Goal: Task Accomplishment & Management: Complete application form

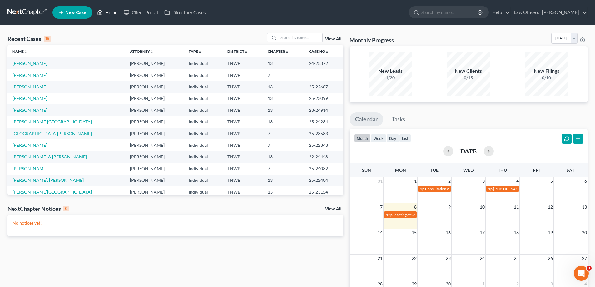
click at [109, 12] on link "Home" at bounding box center [107, 12] width 27 height 11
click at [298, 37] on input "search" at bounding box center [301, 37] width 44 height 9
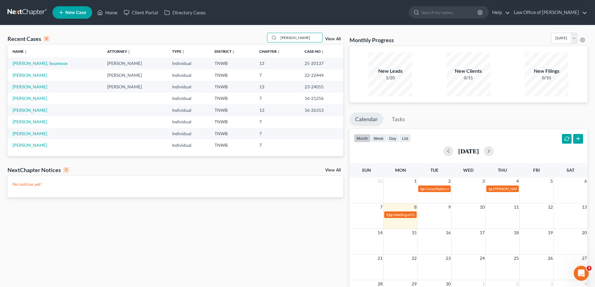
drag, startPoint x: 308, startPoint y: 38, endPoint x: 251, endPoint y: 38, distance: 56.9
click at [251, 38] on div "Recent Cases 8 [PERSON_NAME] View All" at bounding box center [175, 39] width 336 height 12
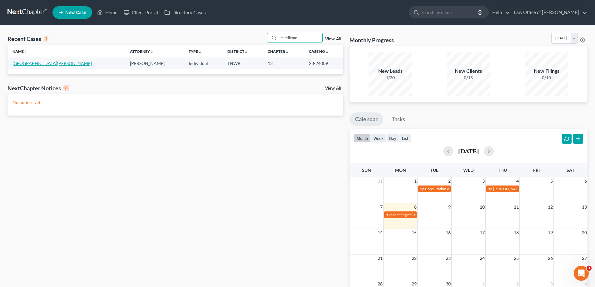
type input "middleton"
click at [29, 62] on link "[GEOGRAPHIC_DATA][PERSON_NAME]" at bounding box center [51, 63] width 79 height 5
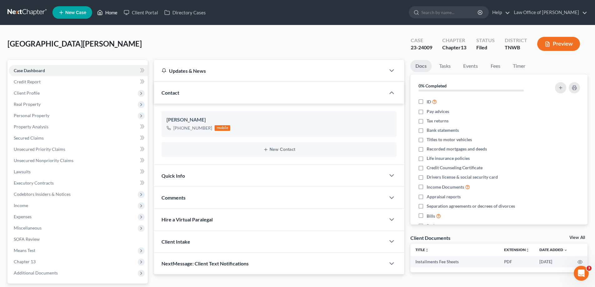
click at [114, 12] on link "Home" at bounding box center [107, 12] width 27 height 11
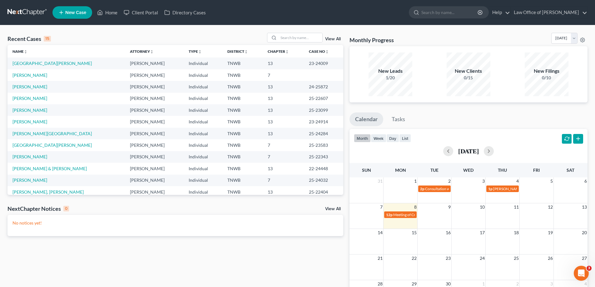
click at [71, 9] on link "New Case" at bounding box center [72, 12] width 40 height 12
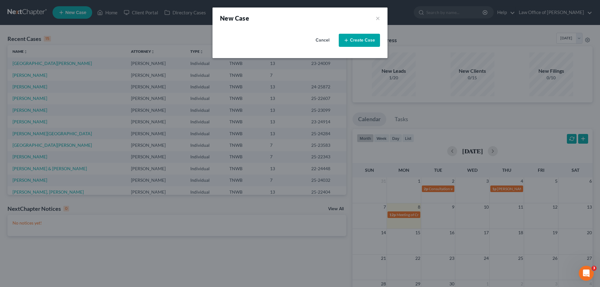
select select "76"
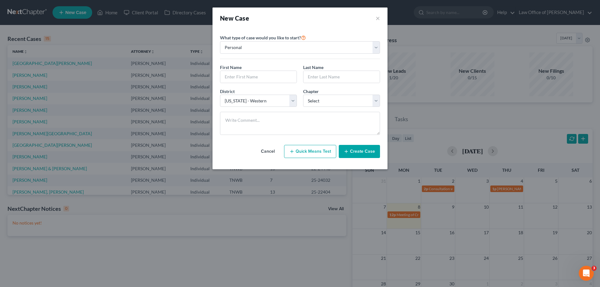
click at [355, 153] on button "Create Case" at bounding box center [359, 151] width 41 height 13
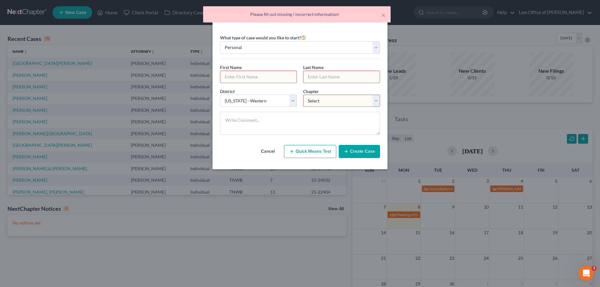
click at [248, 79] on input "text" at bounding box center [258, 77] width 76 height 12
type input "[PERSON_NAME]"
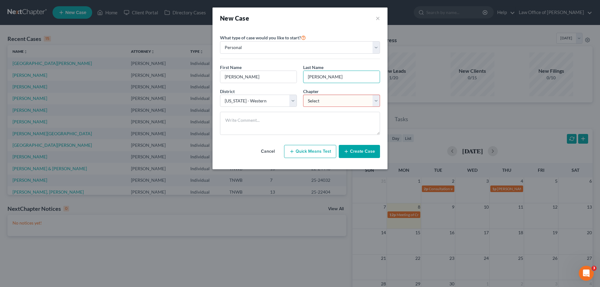
type input "[PERSON_NAME]"
click at [378, 100] on select "Select 7 11 12 13" at bounding box center [341, 101] width 77 height 12
select select "3"
click at [303, 95] on select "Select 7 11 12 13" at bounding box center [341, 101] width 77 height 12
click at [362, 150] on button "Create Case" at bounding box center [359, 151] width 41 height 13
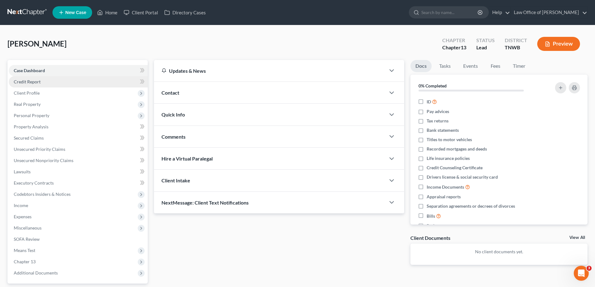
click at [23, 83] on span "Credit Report" at bounding box center [27, 81] width 27 height 5
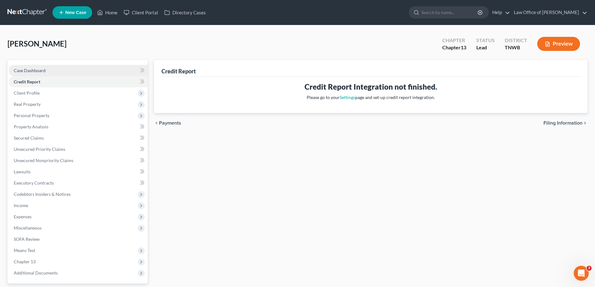
click at [26, 70] on span "Case Dashboard" at bounding box center [30, 70] width 32 height 5
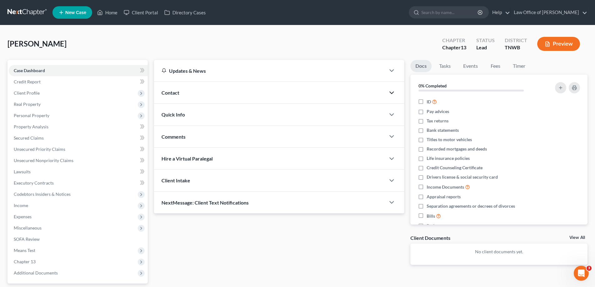
click at [391, 93] on polyline "button" at bounding box center [392, 93] width 4 height 2
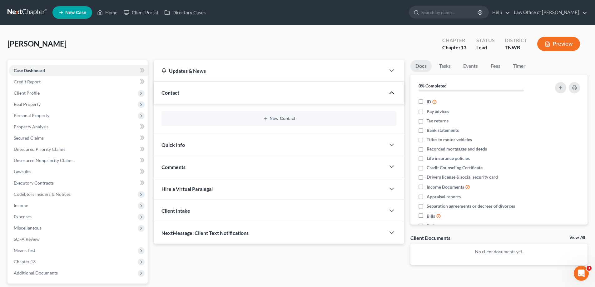
click at [391, 93] on icon "button" at bounding box center [391, 92] width 7 height 7
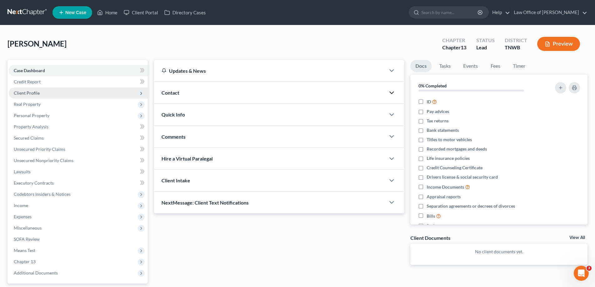
click at [27, 93] on span "Client Profile" at bounding box center [27, 92] width 26 height 5
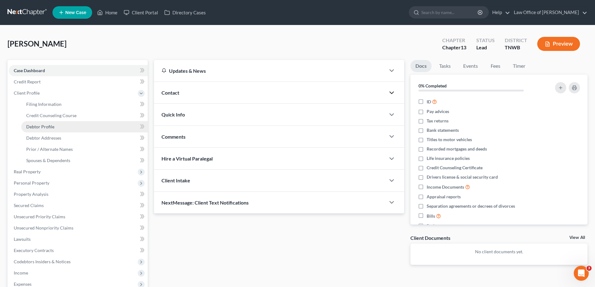
click at [39, 125] on span "Debtor Profile" at bounding box center [40, 126] width 28 height 5
select select "0"
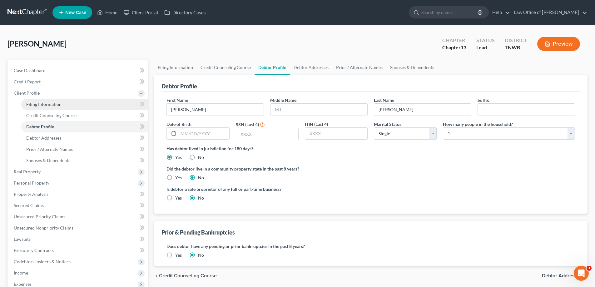
click at [44, 103] on span "Filing Information" at bounding box center [43, 104] width 35 height 5
select select "1"
select select "0"
select select "3"
select select "76"
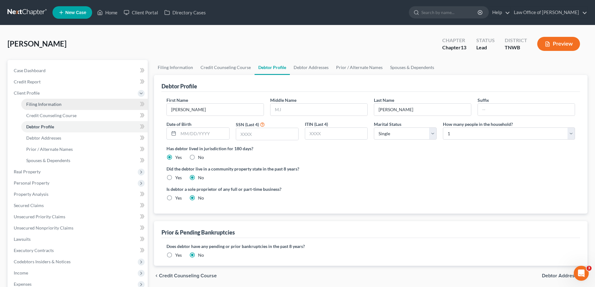
select select "44"
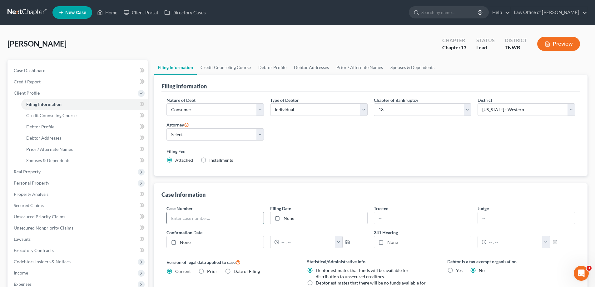
click at [184, 216] on input "text" at bounding box center [215, 218] width 97 height 12
type input "25-23895"
click at [311, 218] on link "[DATE]" at bounding box center [319, 218] width 97 height 12
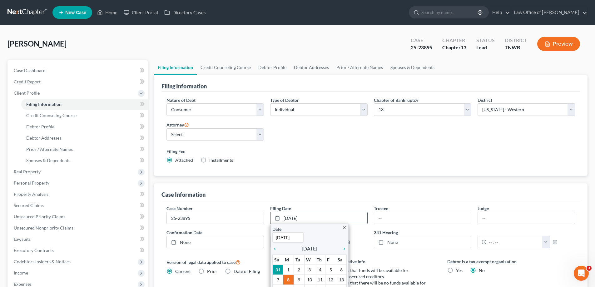
click at [345, 228] on icon "close" at bounding box center [344, 228] width 5 height 5
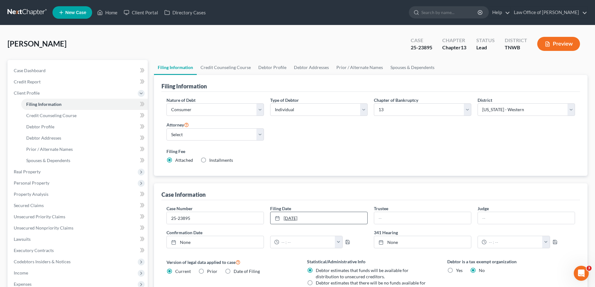
drag, startPoint x: 314, startPoint y: 218, endPoint x: 279, endPoint y: 219, distance: 35.6
click at [279, 219] on link "[DATE]" at bounding box center [319, 218] width 97 height 12
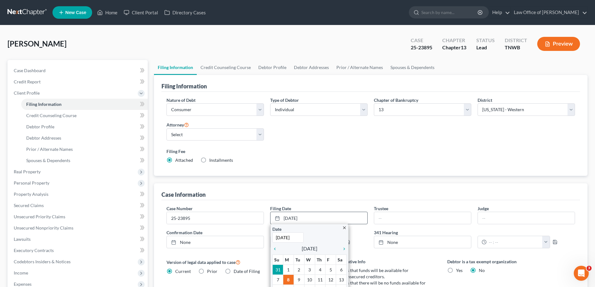
click at [344, 229] on icon "close" at bounding box center [344, 228] width 5 height 5
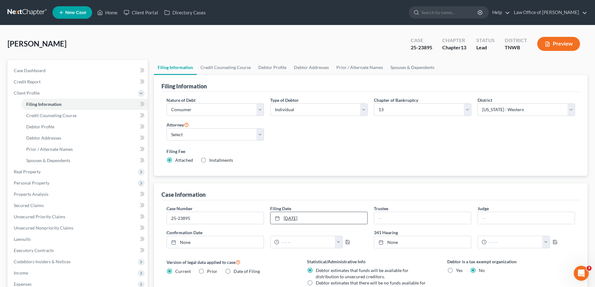
click at [301, 218] on link "[DATE]" at bounding box center [319, 218] width 97 height 12
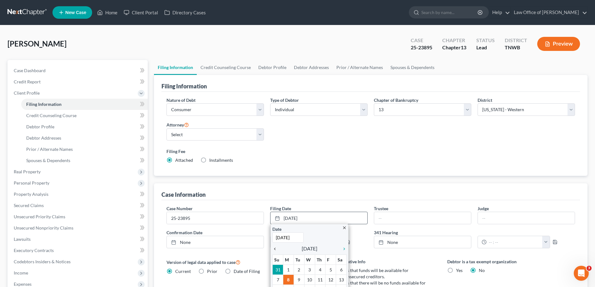
click at [274, 250] on icon "chevron_left" at bounding box center [276, 248] width 8 height 5
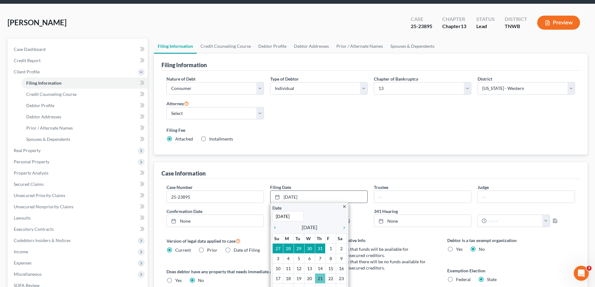
scroll to position [31, 0]
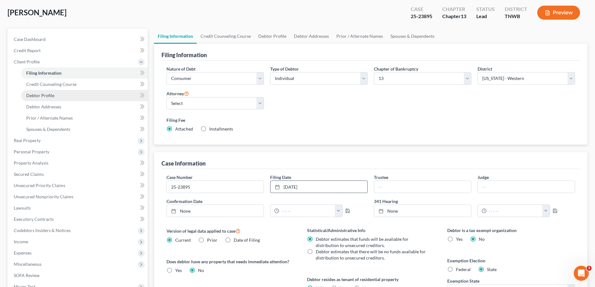
click at [53, 96] on span "Debtor Profile" at bounding box center [40, 95] width 28 height 5
select select "0"
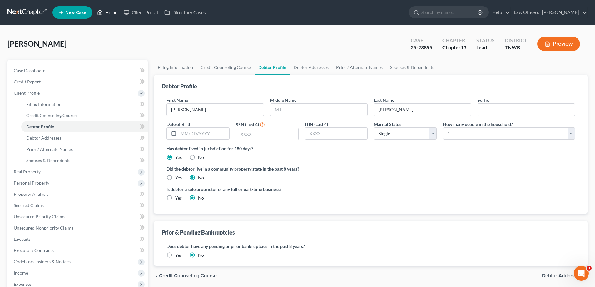
click at [116, 12] on link "Home" at bounding box center [107, 12] width 27 height 11
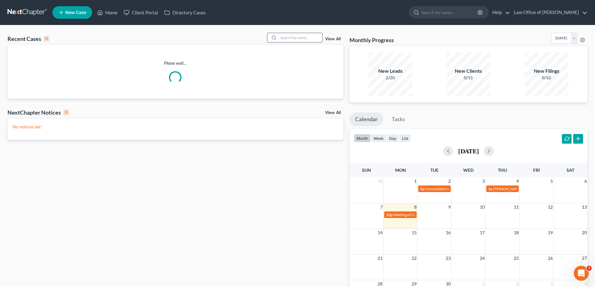
click at [292, 37] on input "search" at bounding box center [301, 37] width 44 height 9
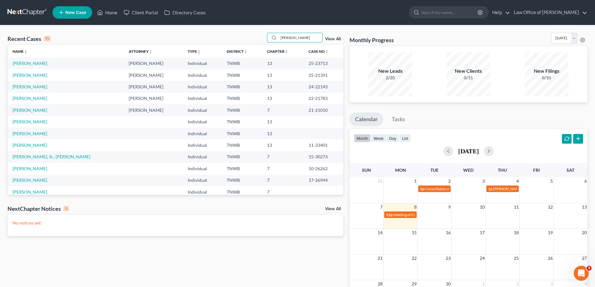
type input "[PERSON_NAME]"
click at [35, 59] on td "[PERSON_NAME]" at bounding box center [65, 63] width 116 height 12
click at [35, 62] on link "[PERSON_NAME]" at bounding box center [29, 63] width 35 height 5
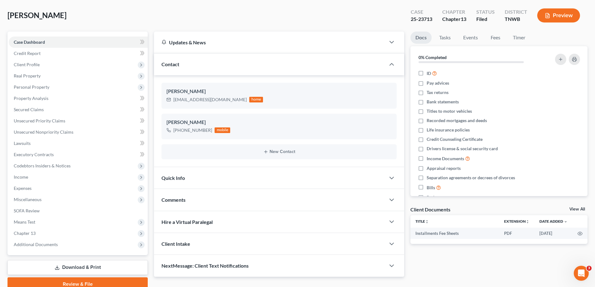
scroll to position [56, 0]
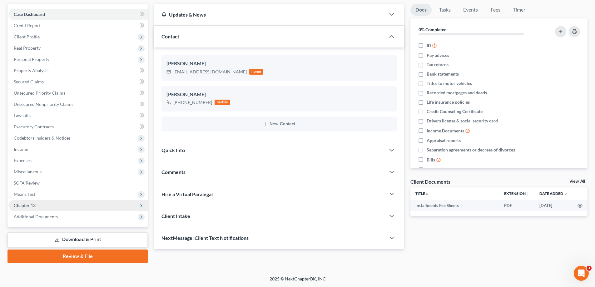
click at [35, 205] on span "Chapter 13" at bounding box center [25, 205] width 22 height 5
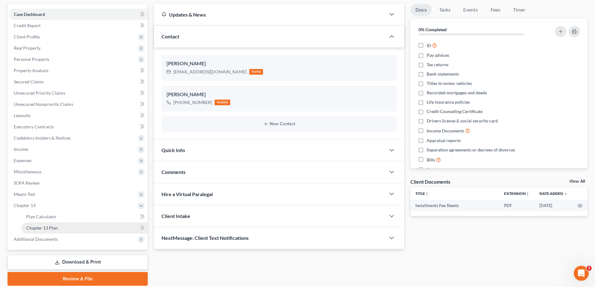
click at [42, 230] on span "Chapter 13 Plan" at bounding box center [42, 227] width 32 height 5
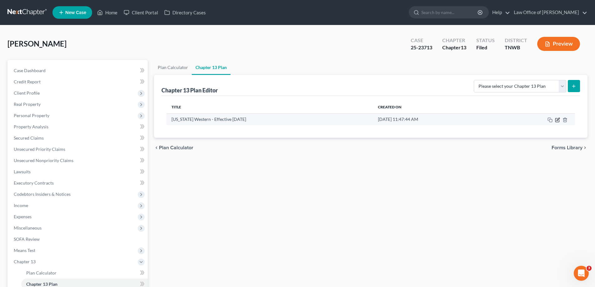
click at [558, 121] on icon "button" at bounding box center [557, 119] width 5 height 5
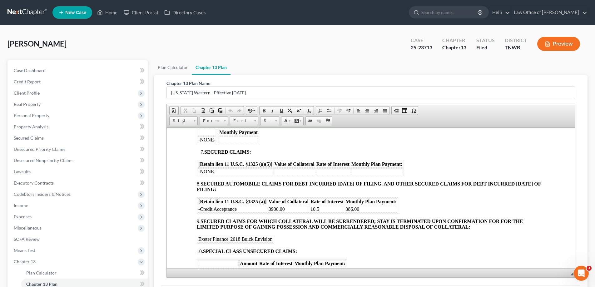
scroll to position [406, 0]
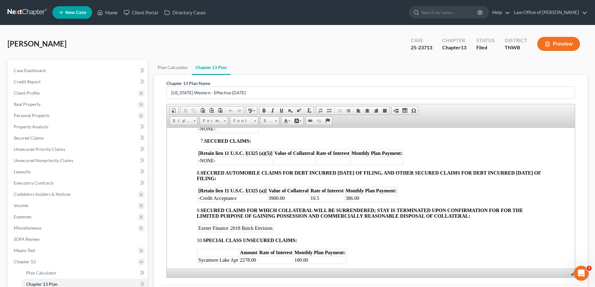
click at [284, 198] on td "3900.00" at bounding box center [288, 198] width 41 height 7
click at [360, 196] on td "386.00" at bounding box center [371, 198] width 52 height 7
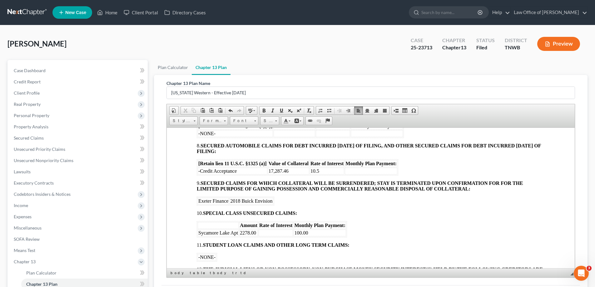
scroll to position [469, 0]
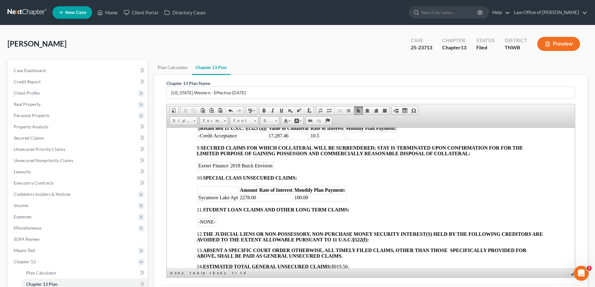
click at [255, 195] on td "2278.00" at bounding box center [248, 197] width 19 height 7
click at [308, 197] on td "100.00" at bounding box center [320, 197] width 52 height 7
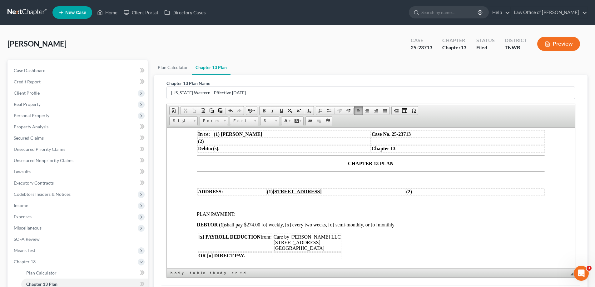
scroll to position [0, 0]
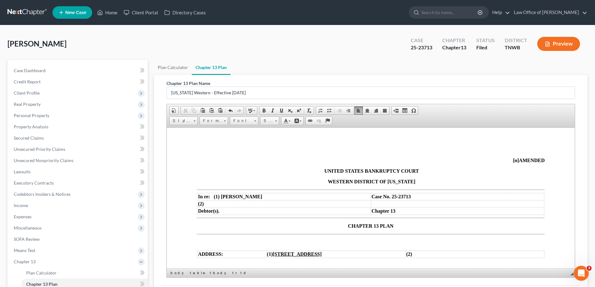
click at [513, 160] on span "[o]" at bounding box center [516, 159] width 6 height 5
click at [348, 224] on span "CHAPTER 13 PLAN" at bounding box center [371, 225] width 46 height 5
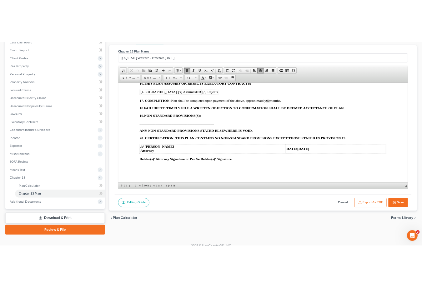
scroll to position [79, 0]
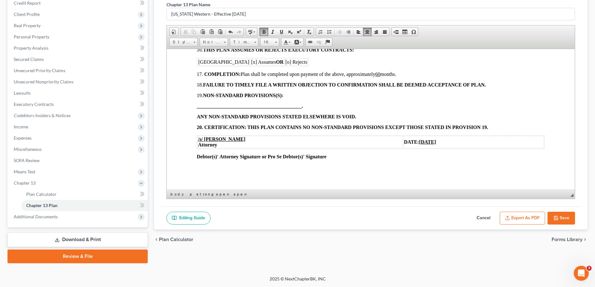
click at [419, 142] on u "[DATE]" at bounding box center [427, 141] width 17 height 5
click at [563, 214] on button "Save" at bounding box center [561, 218] width 27 height 13
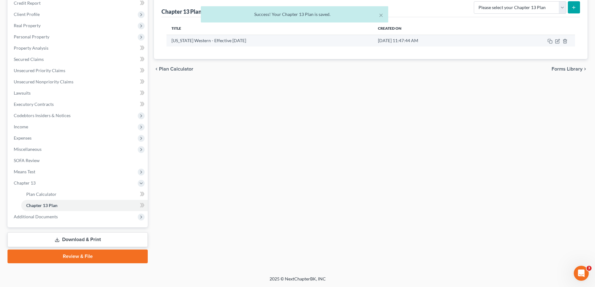
click at [559, 46] on div "Title Created On [US_STATE] Western - Effective [DATE] [DATE] 11:47:44 AM" at bounding box center [370, 38] width 419 height 42
click at [556, 41] on icon "button" at bounding box center [557, 41] width 5 height 5
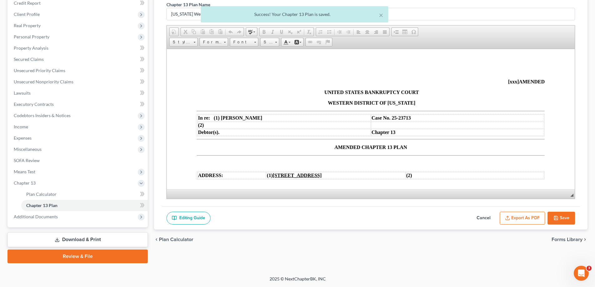
scroll to position [0, 0]
click at [533, 216] on button "Export as PDF" at bounding box center [522, 218] width 45 height 13
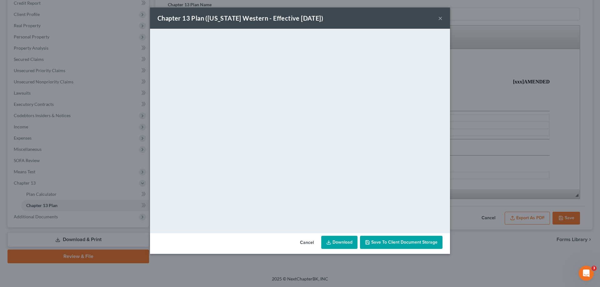
click at [440, 17] on button "×" at bounding box center [440, 17] width 4 height 7
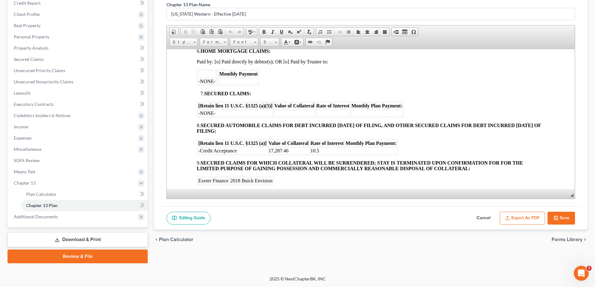
scroll to position [406, 0]
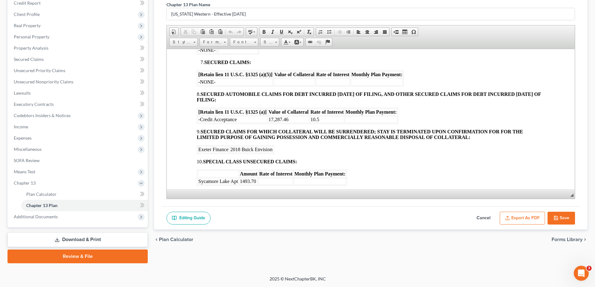
click at [357, 118] on td at bounding box center [371, 119] width 52 height 7
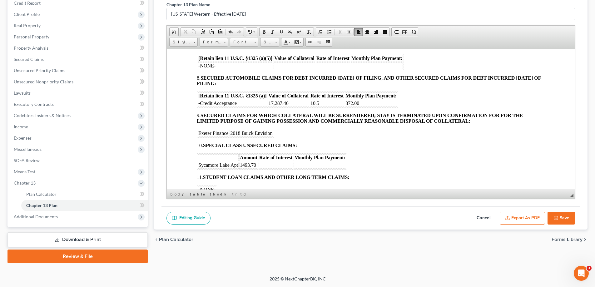
scroll to position [437, 0]
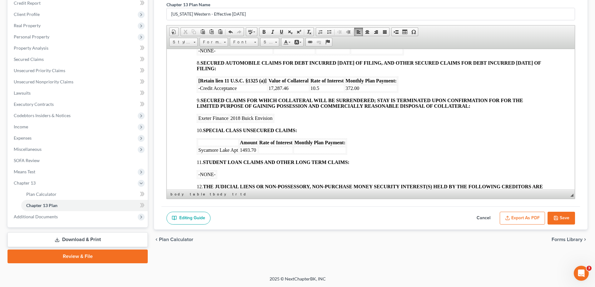
click at [306, 151] on td at bounding box center [320, 150] width 52 height 7
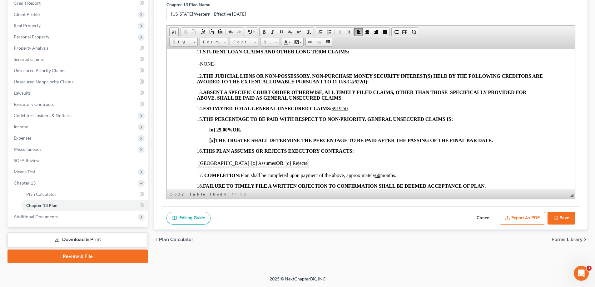
scroll to position [562, 0]
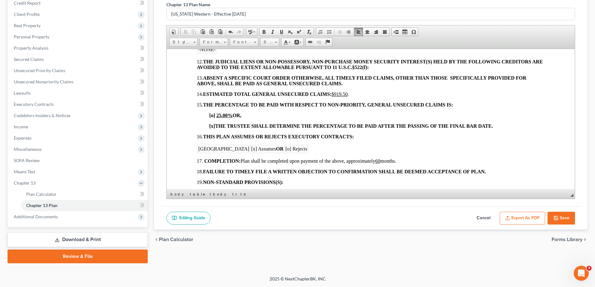
click at [560, 218] on button "Save" at bounding box center [561, 218] width 27 height 13
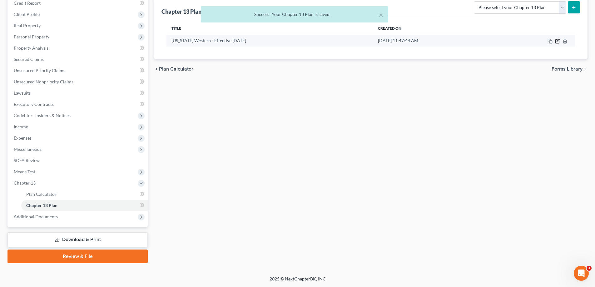
click at [559, 42] on icon "button" at bounding box center [557, 41] width 5 height 5
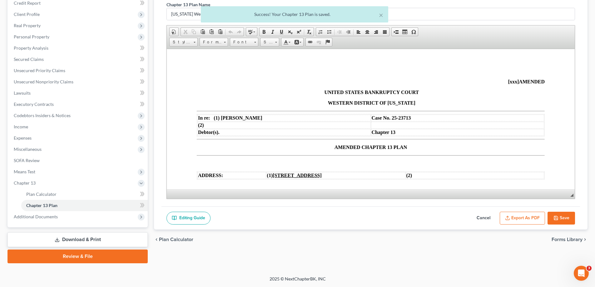
scroll to position [0, 0]
click at [522, 219] on button "Export as PDF" at bounding box center [522, 218] width 45 height 13
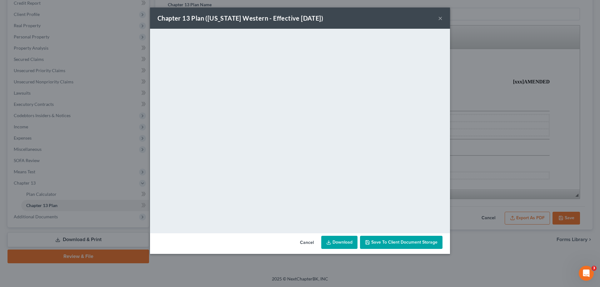
click at [440, 18] on button "×" at bounding box center [440, 17] width 4 height 7
